Goal: Task Accomplishment & Management: Use online tool/utility

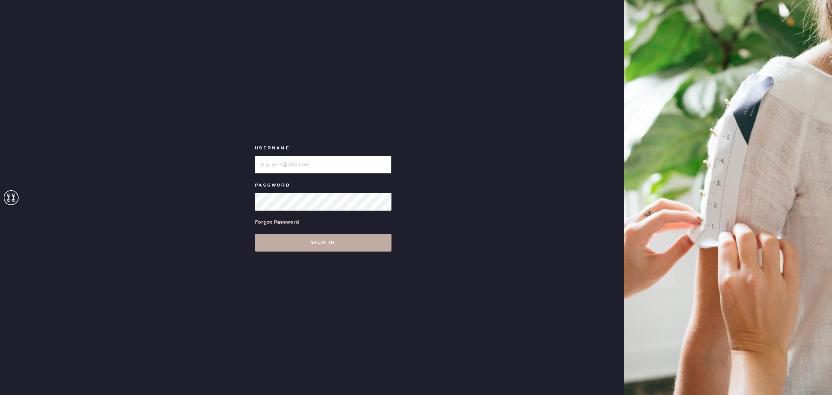
type input "reformationboston"
click at [340, 248] on button "Sign in" at bounding box center [323, 243] width 137 height 18
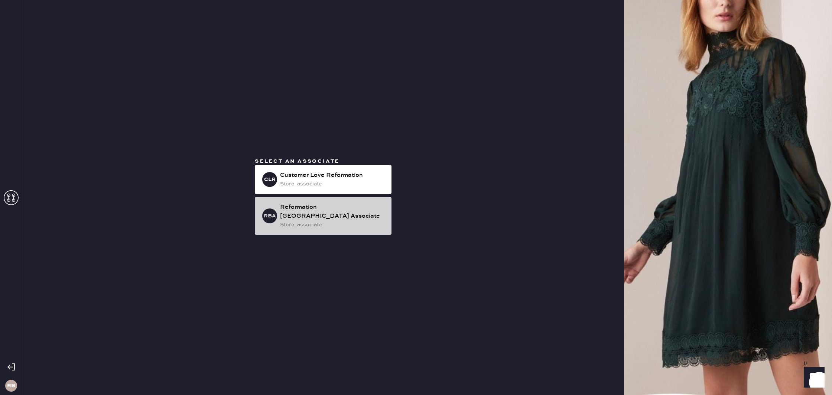
click at [344, 214] on div "Reformation [GEOGRAPHIC_DATA] Associate" at bounding box center [333, 212] width 106 height 18
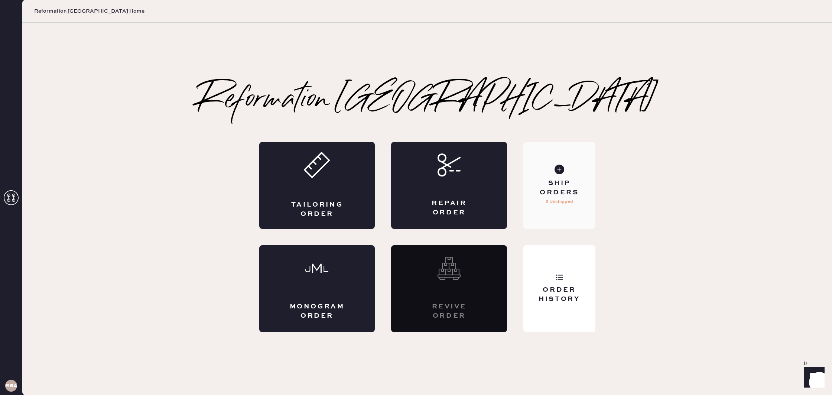
click at [562, 192] on div "Ship Orders" at bounding box center [559, 188] width 60 height 19
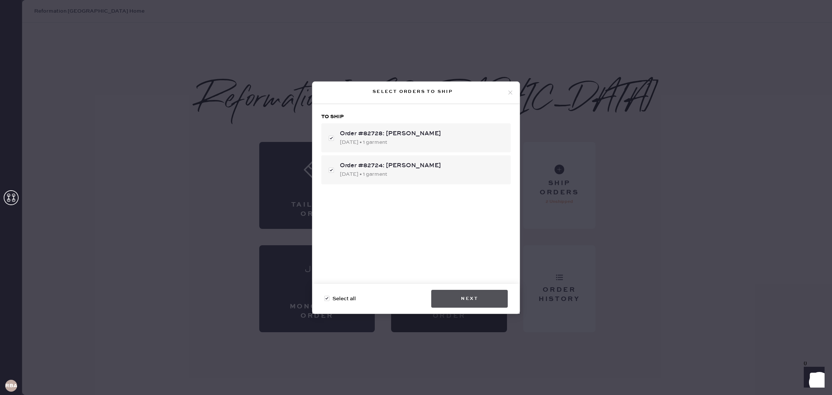
click at [481, 299] on button "Next" at bounding box center [469, 299] width 77 height 18
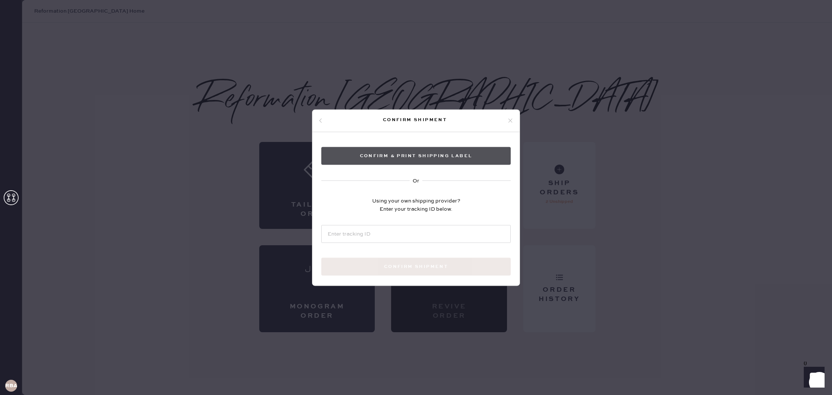
click at [388, 152] on button "Confirm & Print shipping label" at bounding box center [415, 156] width 189 height 18
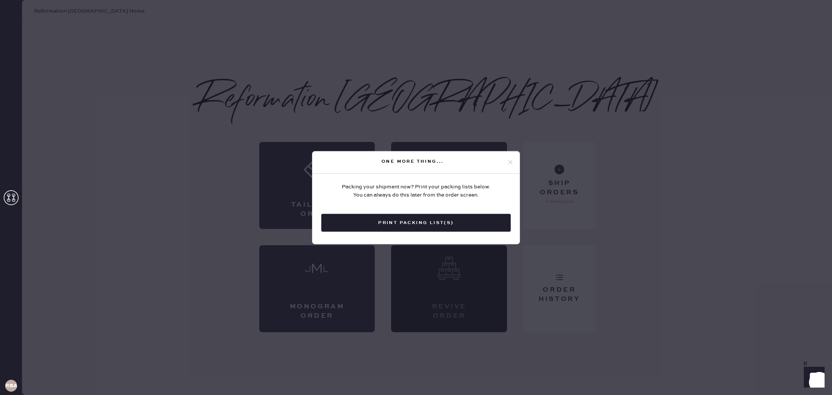
click at [509, 159] on icon at bounding box center [510, 162] width 7 height 7
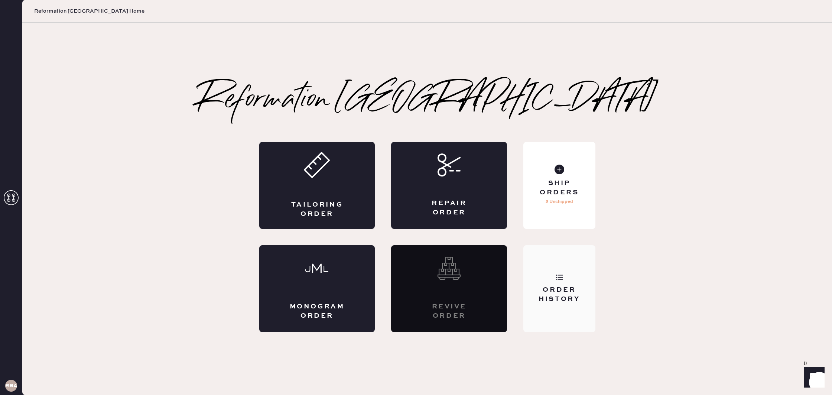
click at [564, 273] on div "Order History" at bounding box center [560, 288] width 72 height 87
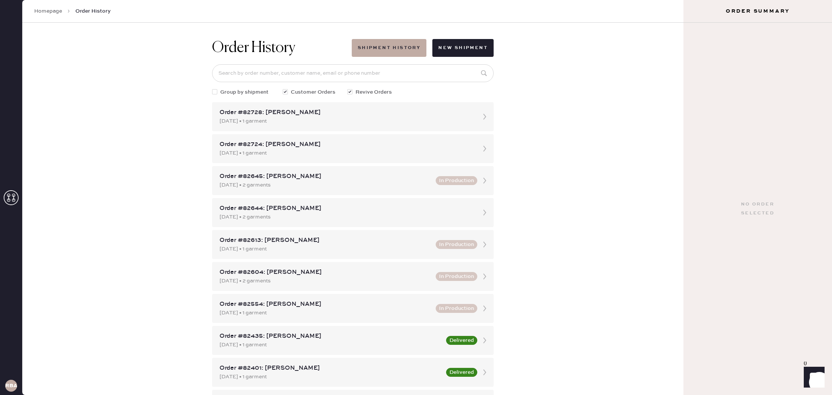
click at [221, 94] on span "Group by shipment" at bounding box center [244, 92] width 48 height 8
click at [213, 88] on input "Group by shipment" at bounding box center [212, 88] width 0 height 0
checkbox input "true"
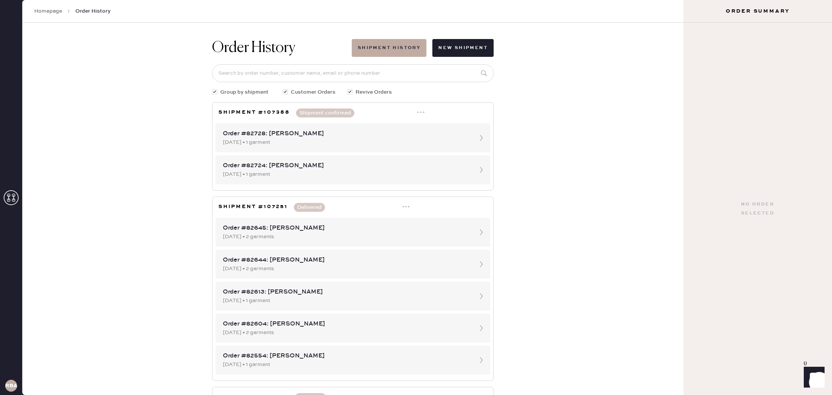
click at [421, 113] on icon at bounding box center [420, 111] width 7 height 7
click at [398, 128] on div "Print Shipping Label" at bounding box center [389, 127] width 51 height 8
